Goal: Information Seeking & Learning: Find specific page/section

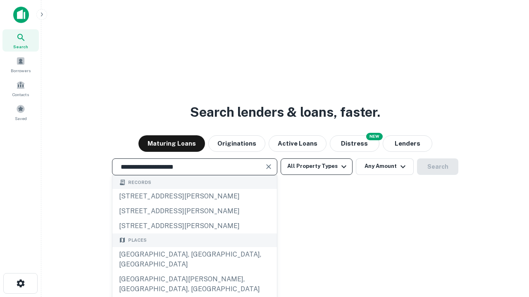
click at [194, 272] on div "[GEOGRAPHIC_DATA], [GEOGRAPHIC_DATA], [GEOGRAPHIC_DATA]" at bounding box center [194, 259] width 164 height 25
click at [316, 166] on button "All Property Types" at bounding box center [317, 167] width 72 height 17
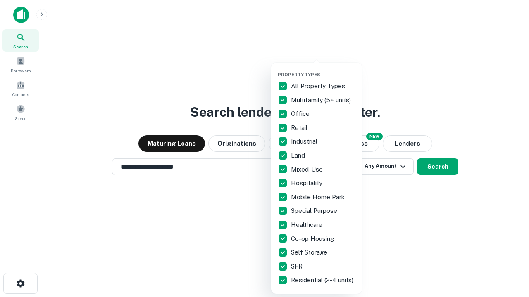
type input "**********"
click at [323, 69] on button "button" at bounding box center [323, 69] width 91 height 0
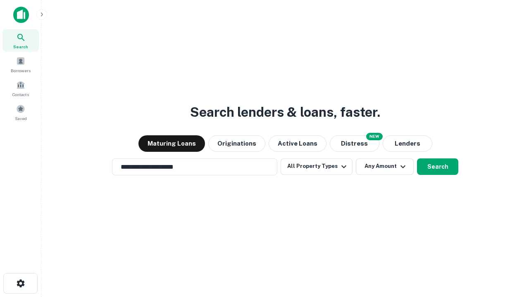
scroll to position [13, 0]
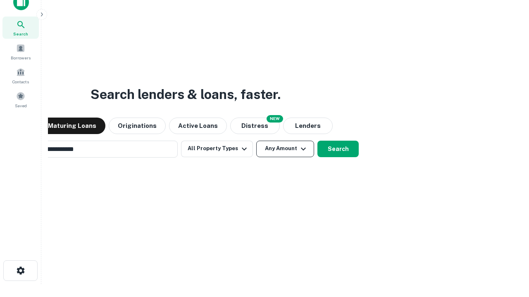
click at [256, 141] on button "Any Amount" at bounding box center [285, 149] width 58 height 17
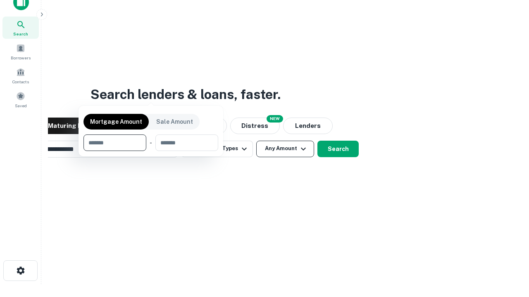
scroll to position [13, 0]
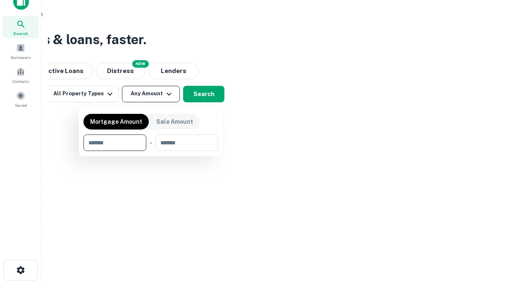
type input "*******"
click at [151, 151] on button "button" at bounding box center [150, 151] width 135 height 0
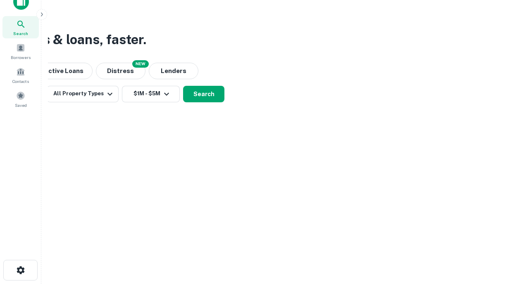
scroll to position [13, 0]
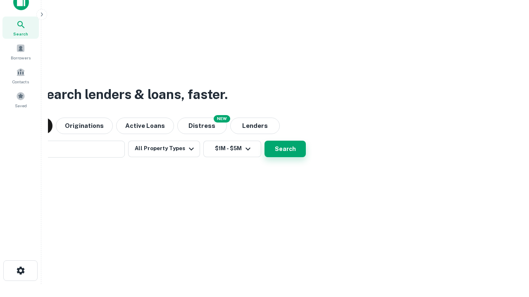
click at [264, 141] on button "Search" at bounding box center [284, 149] width 41 height 17
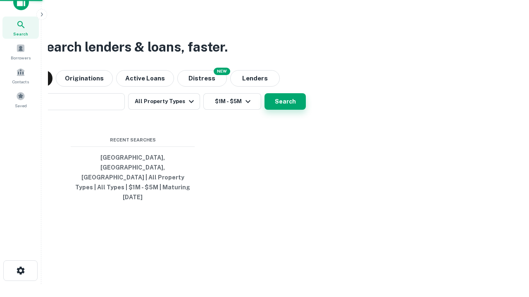
scroll to position [13, 0]
